Goal: Check status

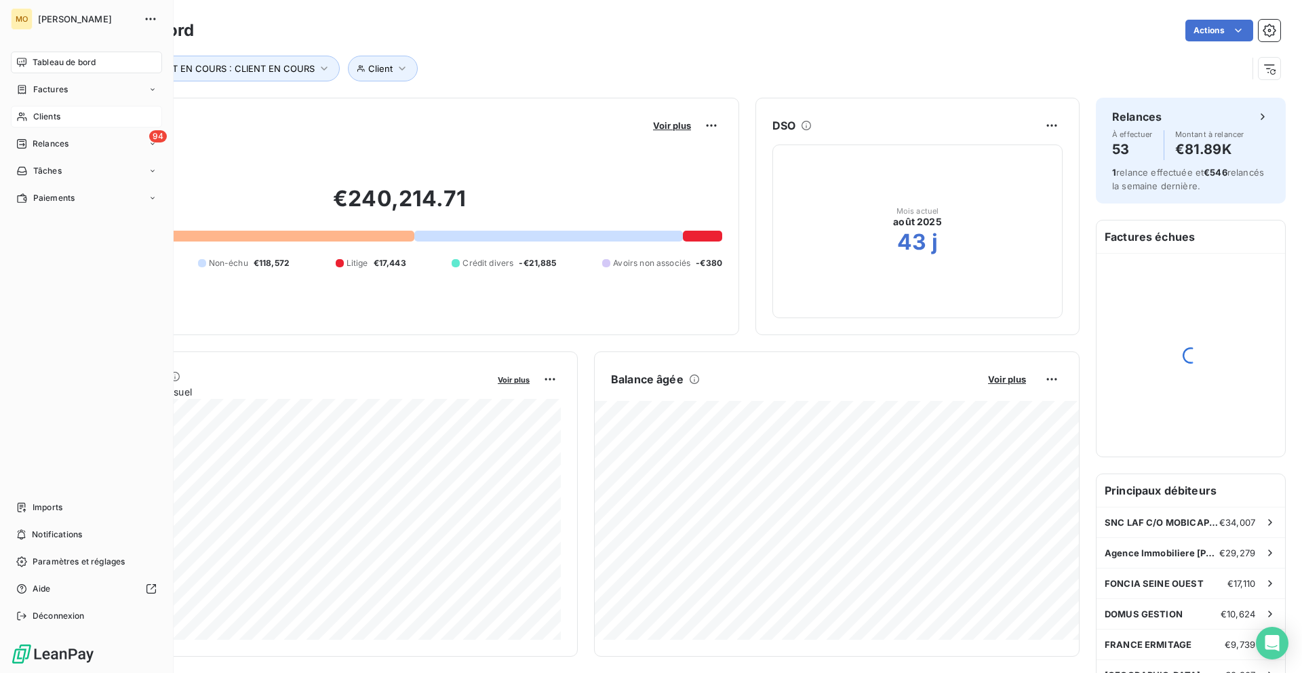
click at [37, 115] on span "Clients" at bounding box center [46, 117] width 27 height 12
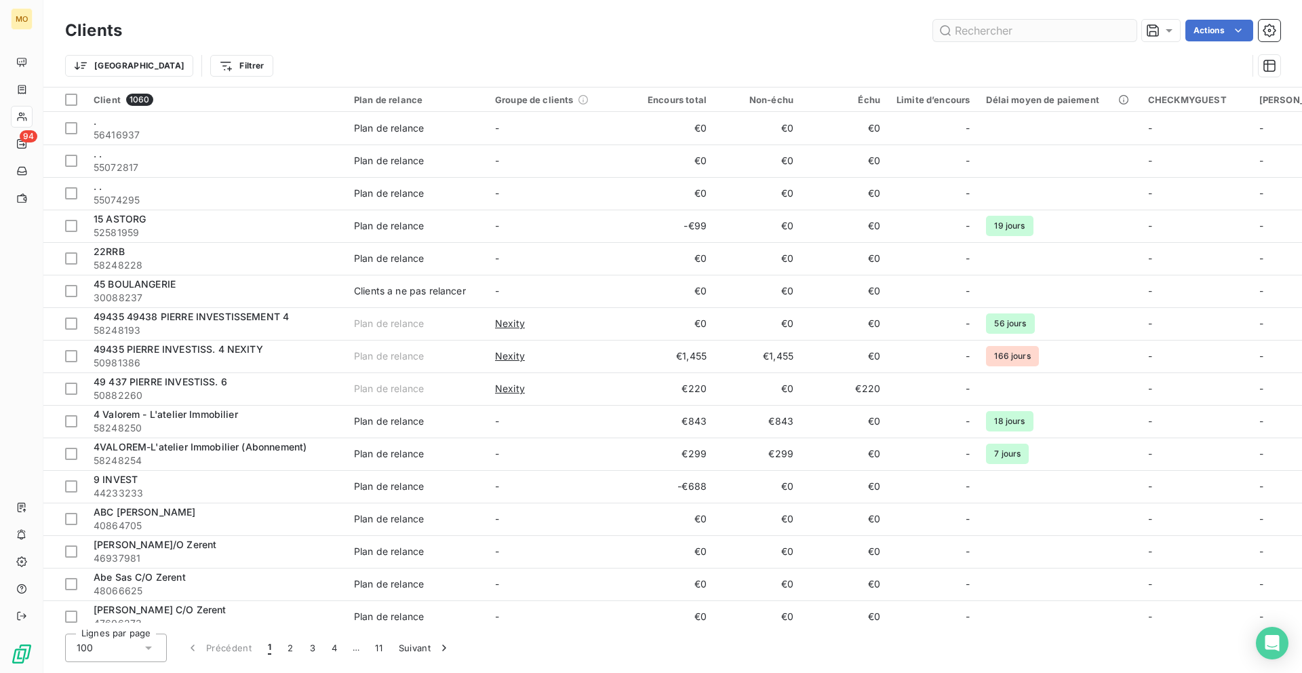
click at [1031, 30] on input "text" at bounding box center [1034, 31] width 203 height 22
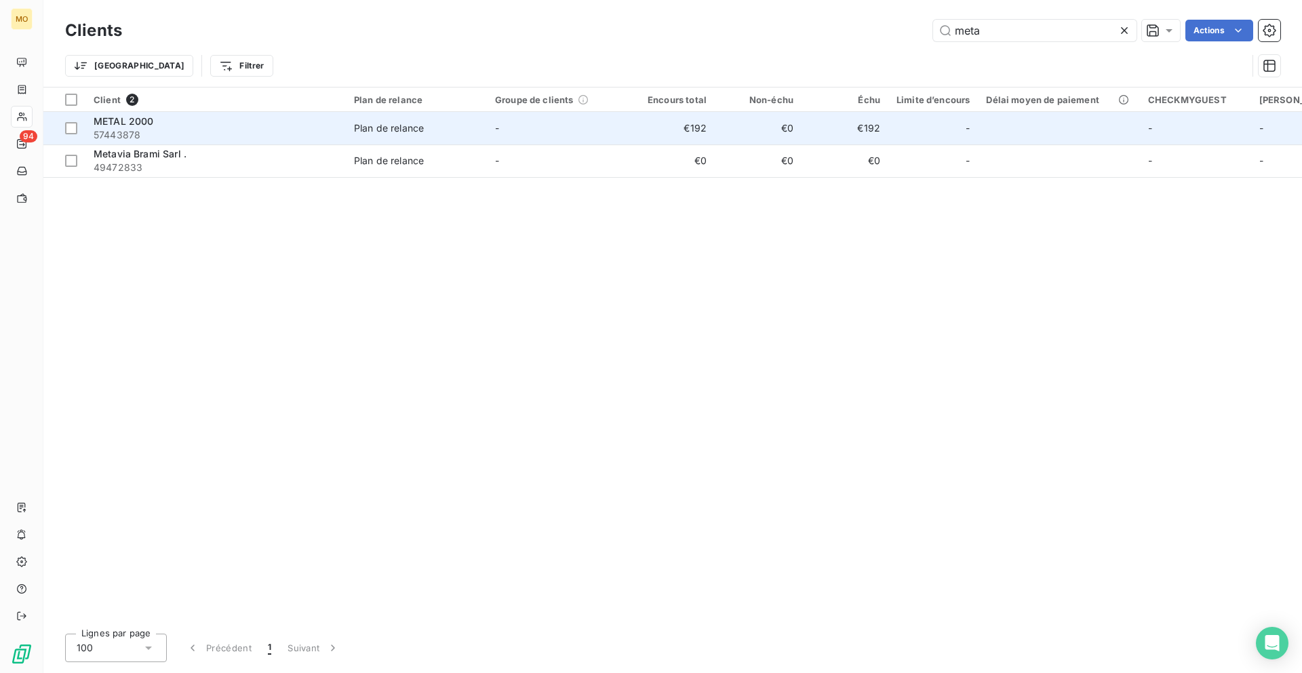
type input "meta"
click at [309, 130] on span "57443878" at bounding box center [216, 135] width 244 height 14
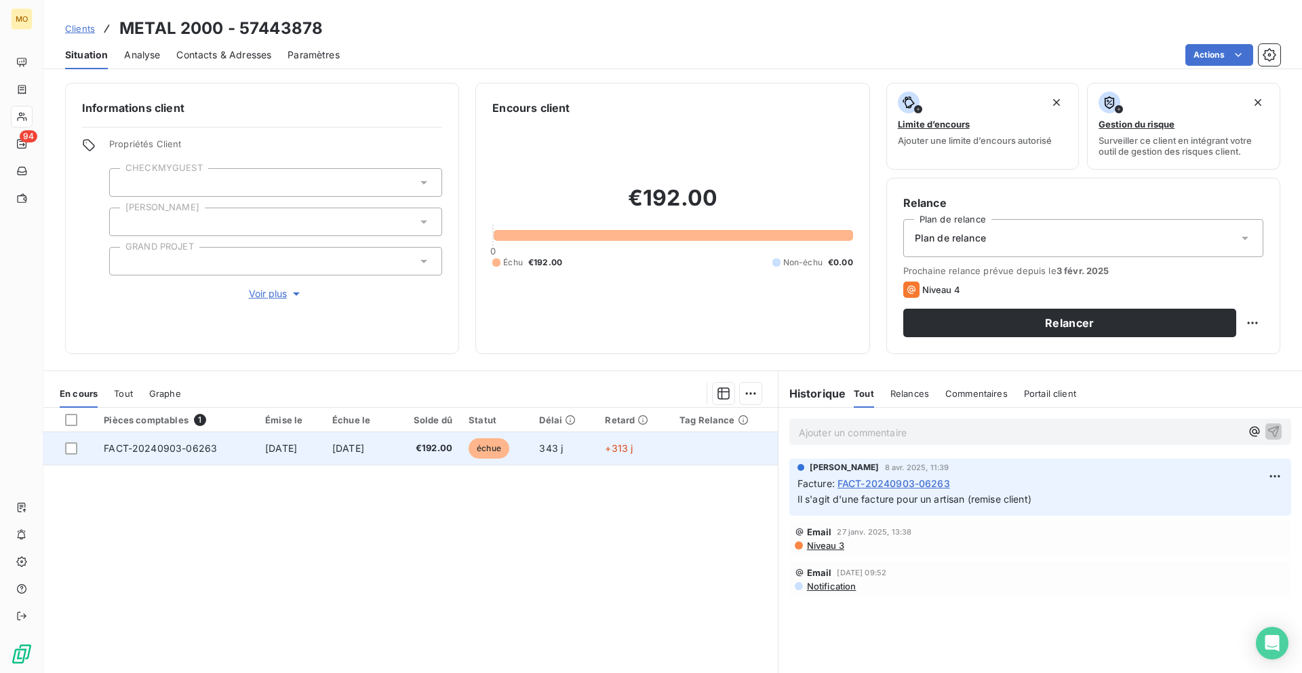
click at [509, 447] on span "échue" at bounding box center [489, 448] width 41 height 20
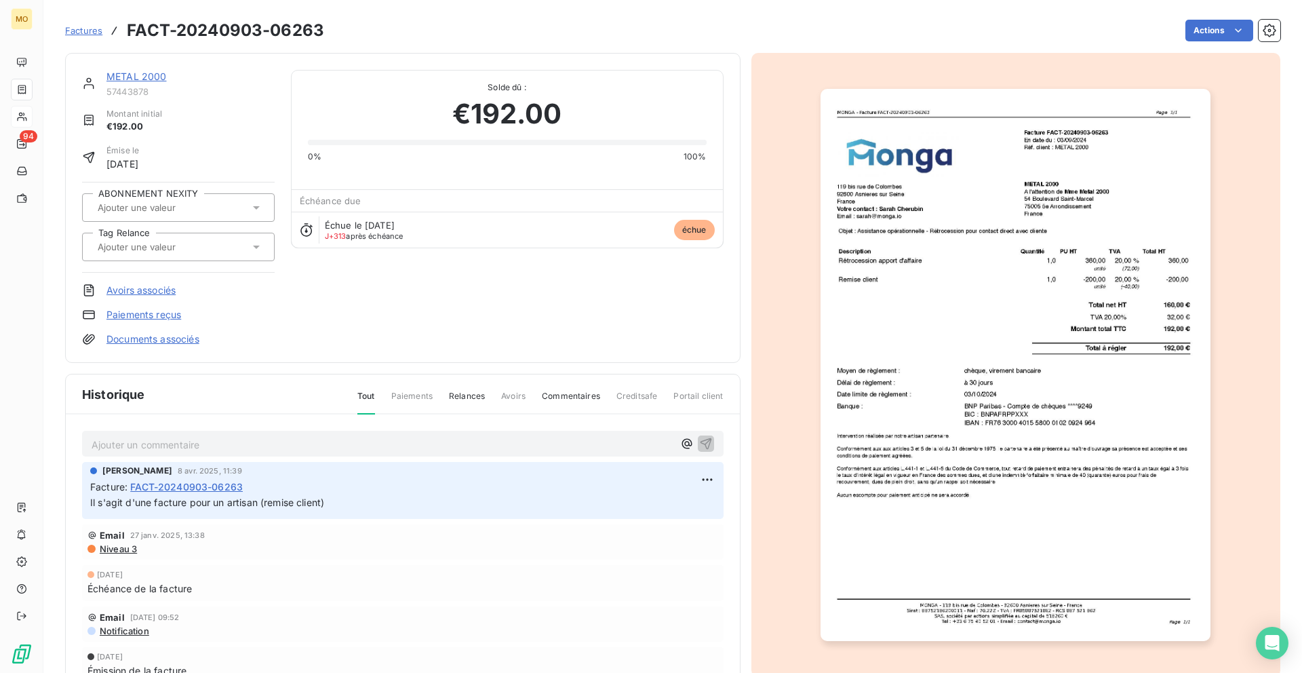
click at [74, 34] on span "Factures" at bounding box center [83, 30] width 37 height 11
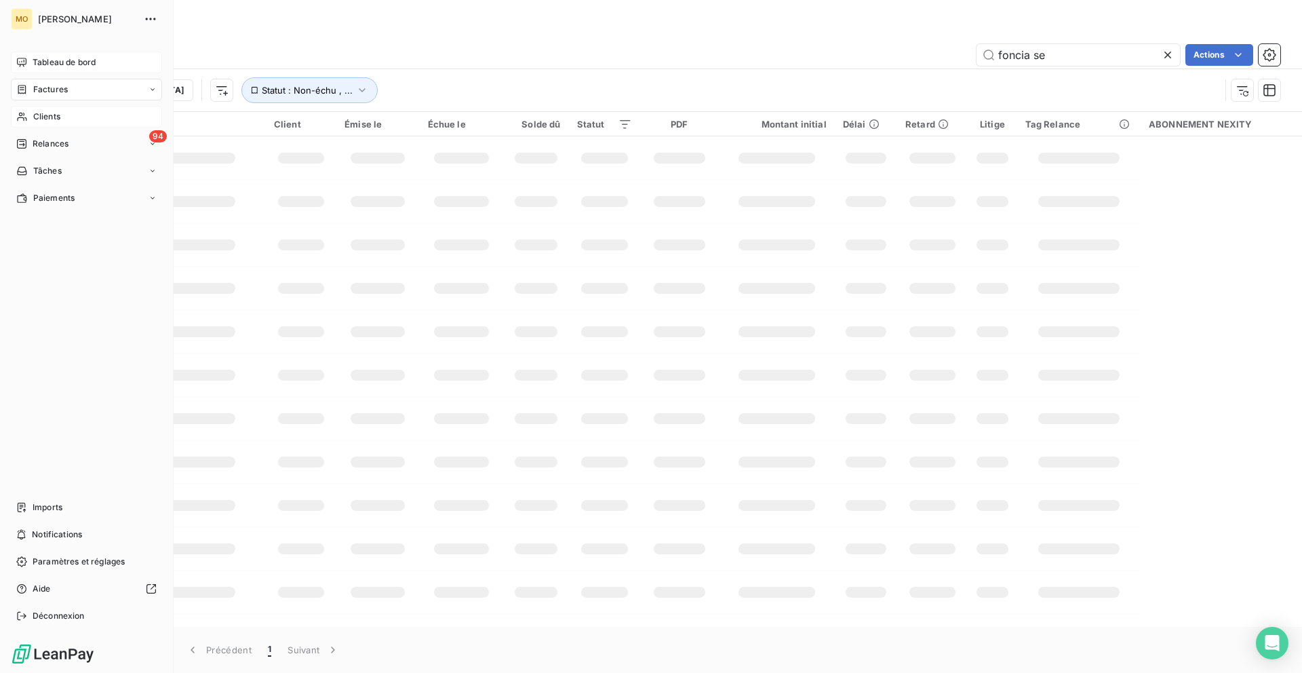
click at [39, 57] on span "Tableau de bord" at bounding box center [64, 62] width 63 height 12
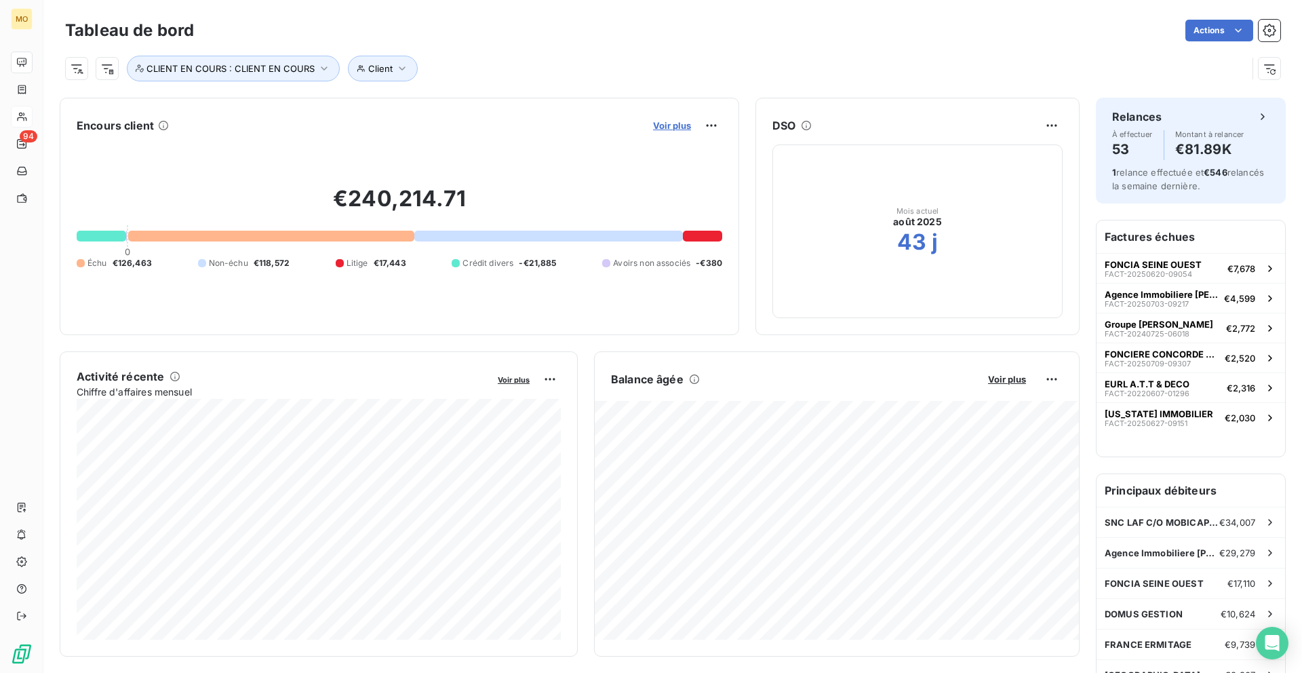
click at [679, 123] on span "Voir plus" at bounding box center [672, 125] width 38 height 11
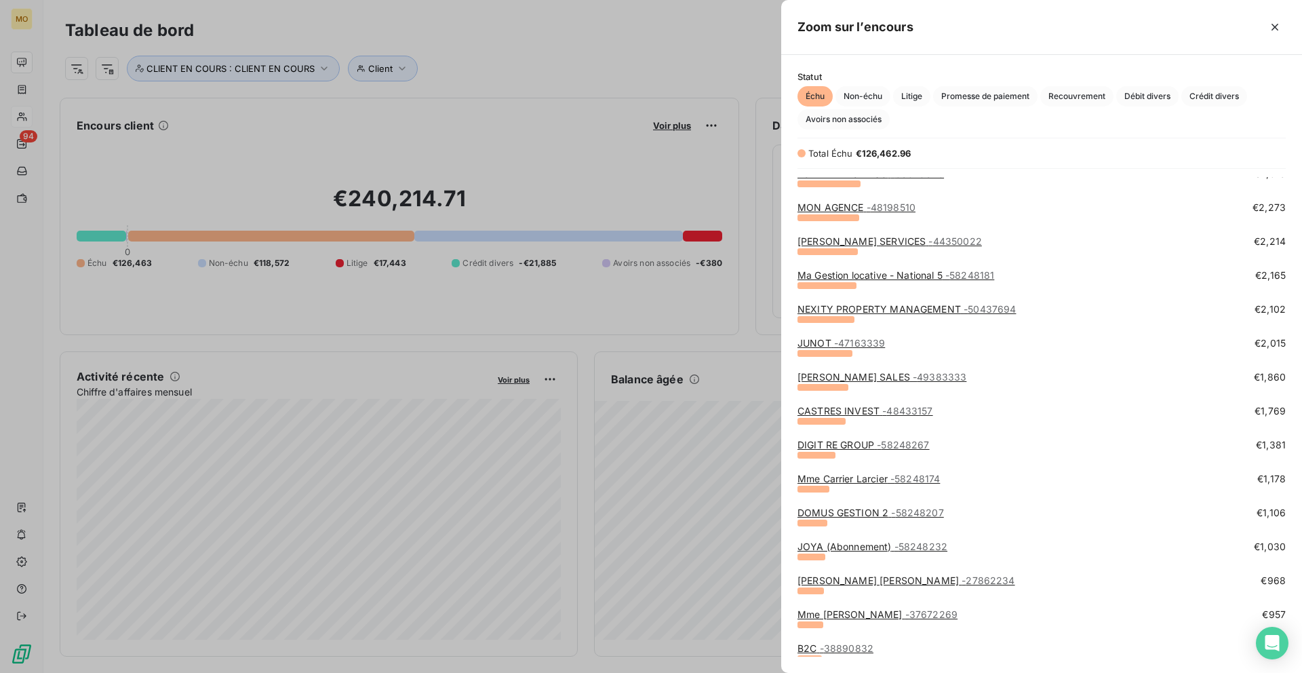
scroll to position [453, 0]
